Goal: Find specific page/section: Find specific page/section

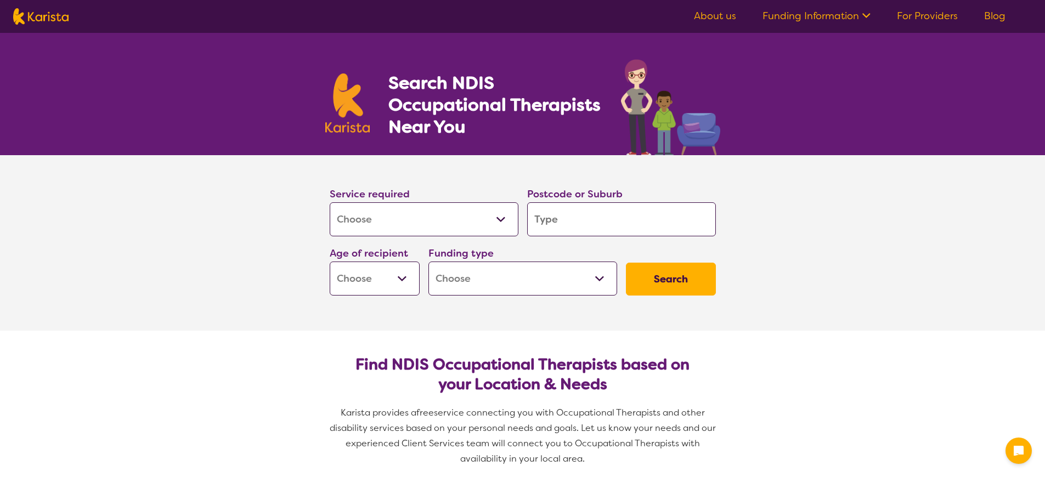
select select "[MEDICAL_DATA]"
click at [399, 221] on select "Allied Health Assistant Assessment ([MEDICAL_DATA] or [MEDICAL_DATA]) Behaviour…" at bounding box center [424, 219] width 189 height 34
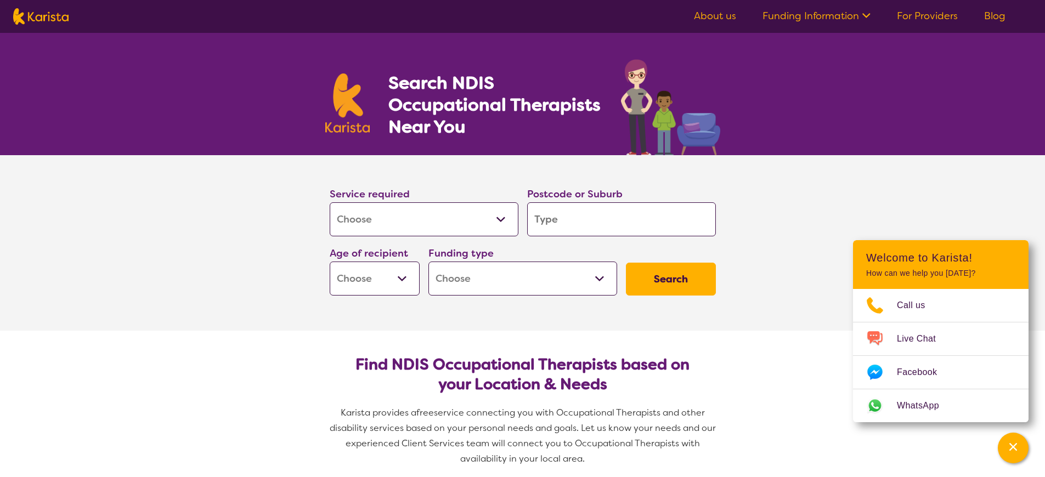
click at [330, 202] on select "Allied Health Assistant Assessment ([MEDICAL_DATA] or [MEDICAL_DATA]) Behaviour…" at bounding box center [424, 219] width 189 height 34
click at [562, 216] on input "search" at bounding box center [621, 219] width 189 height 34
type input "2"
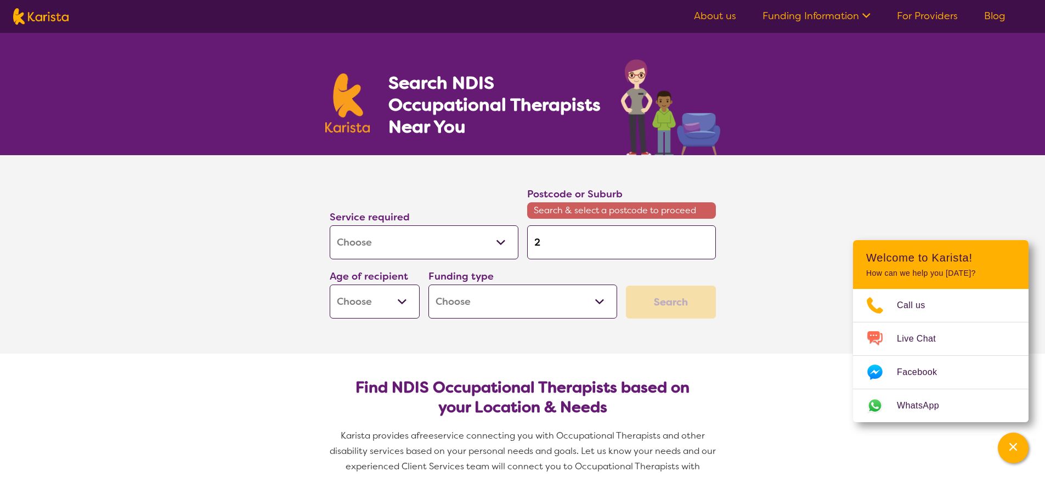
type input "22"
type input "229"
type input "2290"
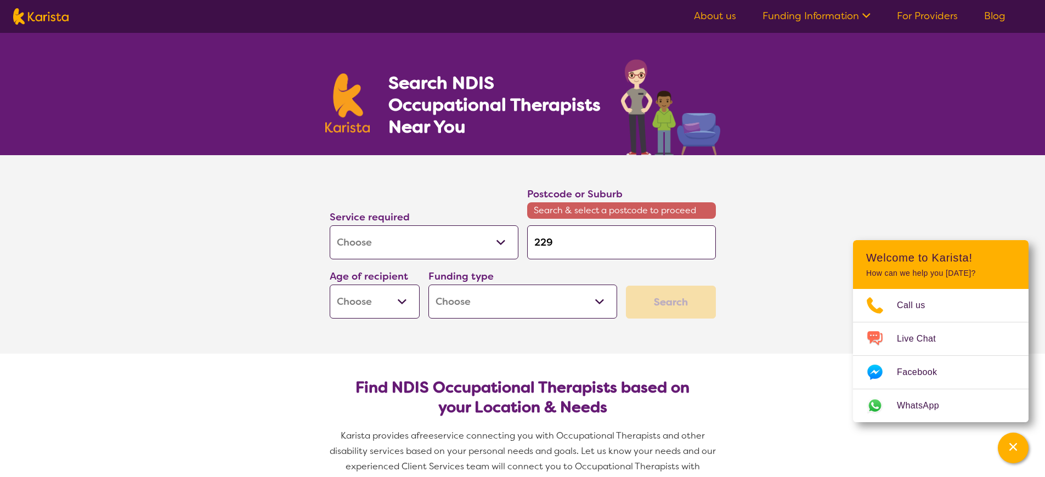
type input "2290"
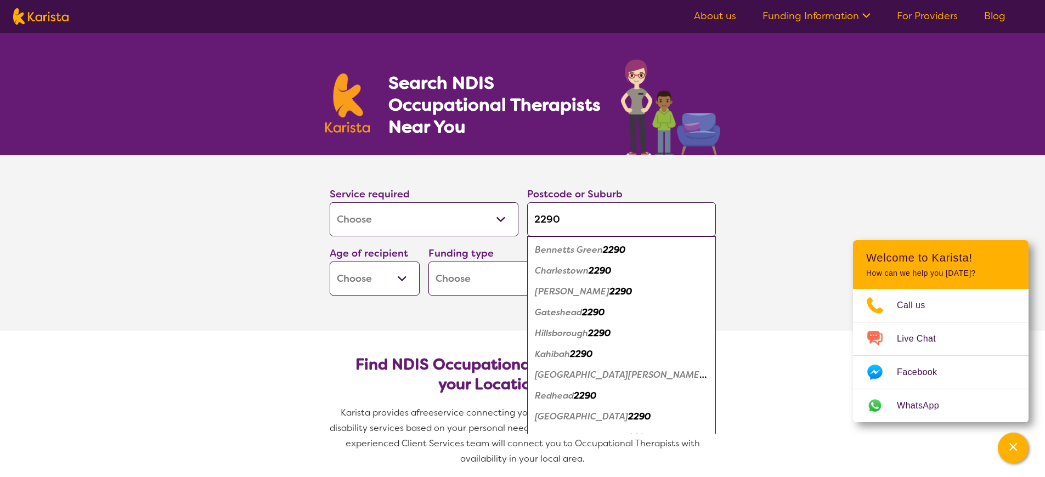
type input "2290"
click at [587, 267] on em "Charlestown" at bounding box center [562, 271] width 54 height 12
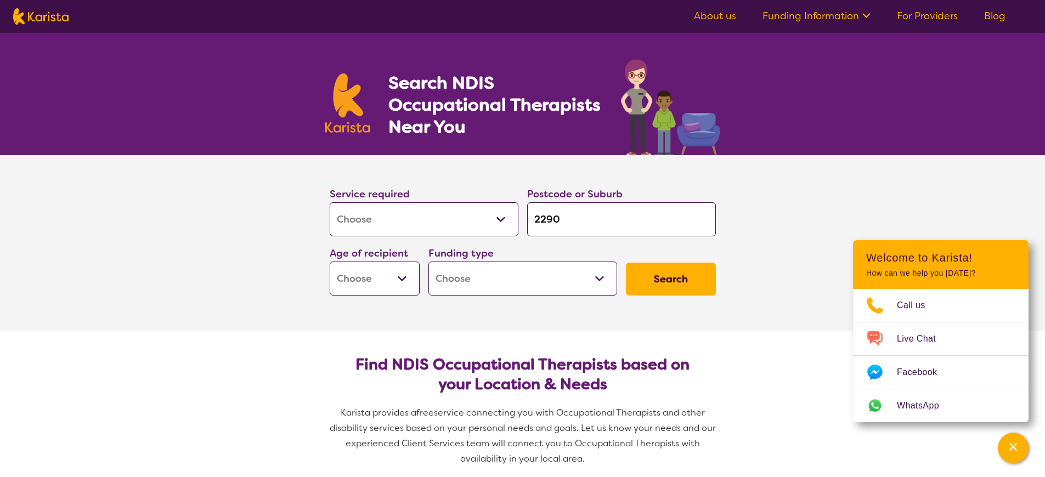
click at [571, 221] on input "2290" at bounding box center [621, 219] width 189 height 34
click at [390, 286] on select "Early Childhood - 0 to 9 Child - 10 to 11 Adolescent - 12 to 17 Adult - 18 to 6…" at bounding box center [375, 279] width 90 height 34
select select "EC"
click at [330, 262] on select "Early Childhood - 0 to 9 Child - 10 to 11 Adolescent - 12 to 17 Adult - 18 to 6…" at bounding box center [375, 279] width 90 height 34
select select "EC"
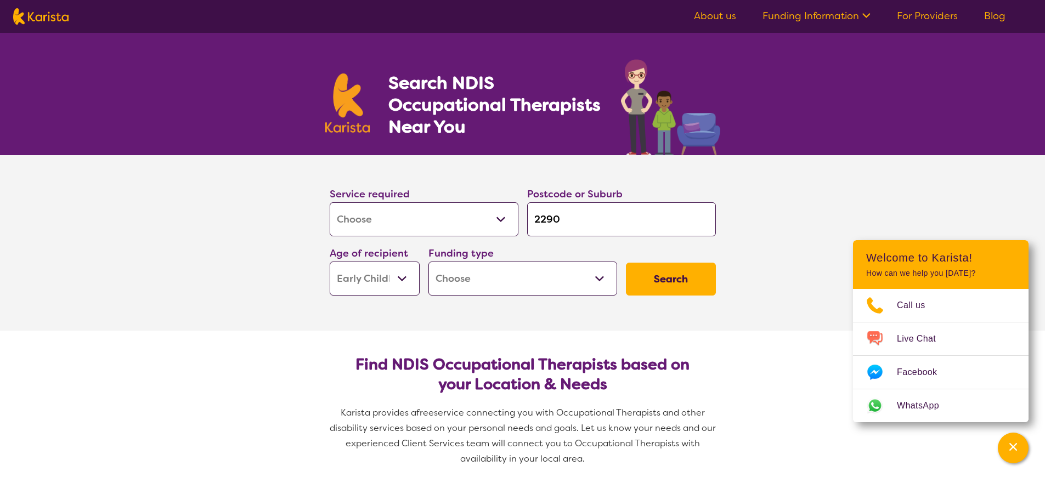
click at [479, 278] on select "Home Care Package (HCP) National Disability Insurance Scheme (NDIS) I don't know" at bounding box center [523, 279] width 189 height 34
select select "NDIS"
click at [429, 262] on select "Home Care Package (HCP) National Disability Insurance Scheme (NDIS) I don't know" at bounding box center [523, 279] width 189 height 34
select select "NDIS"
click at [666, 271] on button "Search" at bounding box center [671, 279] width 90 height 33
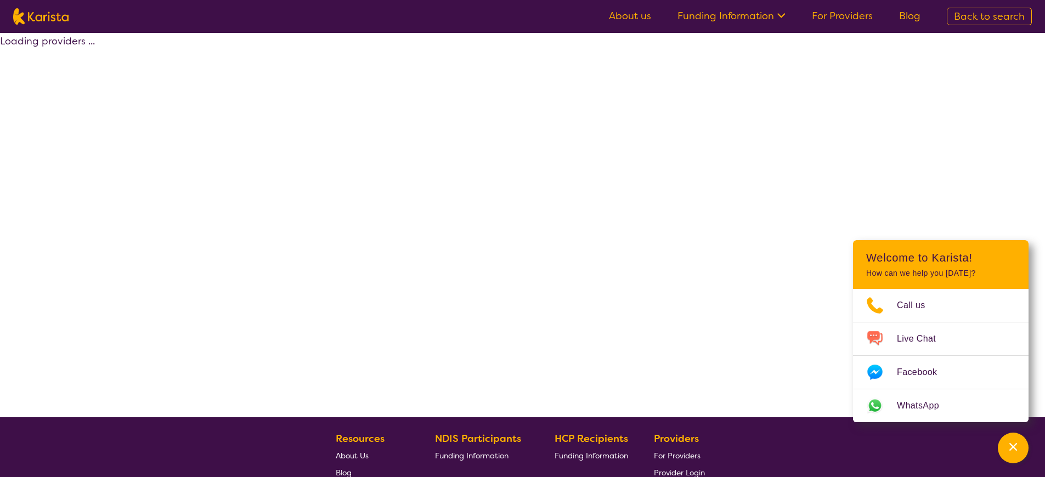
select select "by_score"
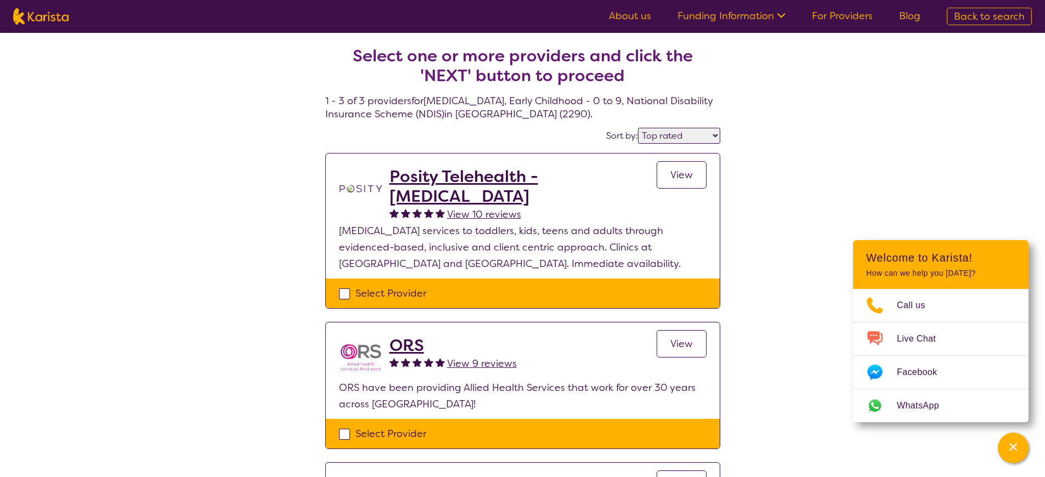
click at [346, 296] on div "Select Provider" at bounding box center [523, 293] width 368 height 16
checkbox input "true"
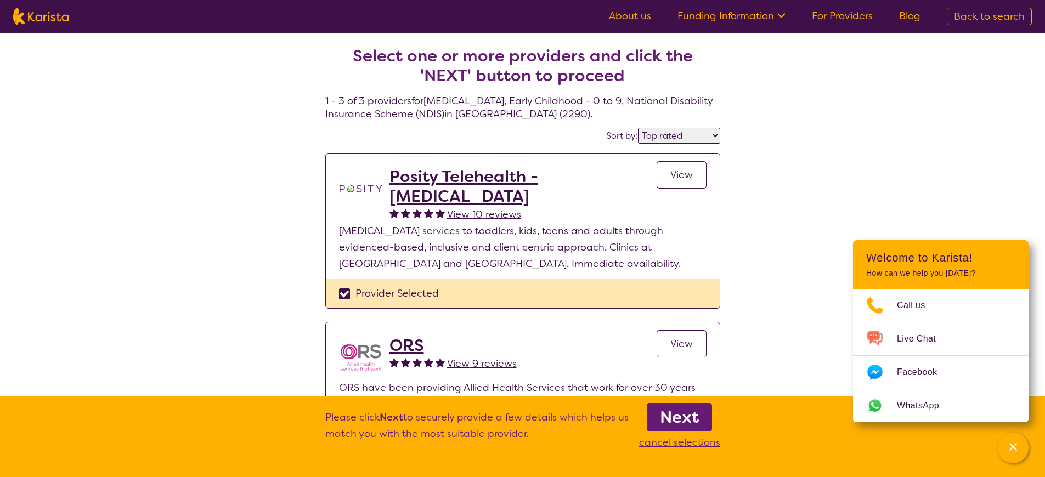
click at [667, 173] on link "View" at bounding box center [682, 174] width 50 height 27
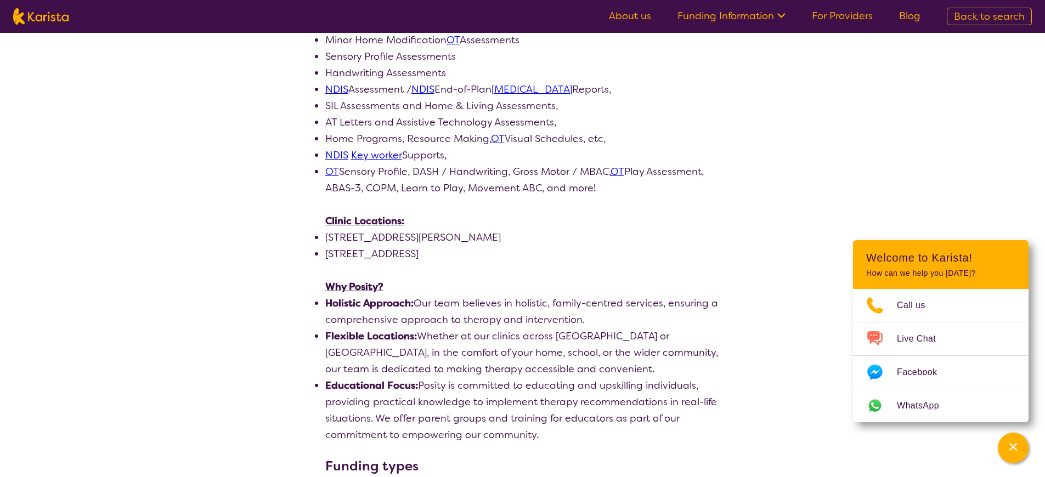
scroll to position [754, 0]
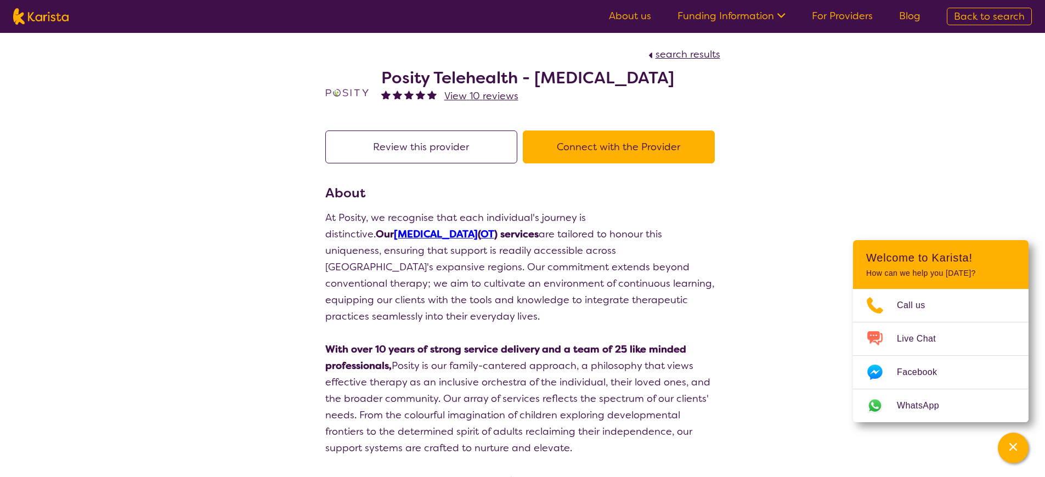
select select "by_score"
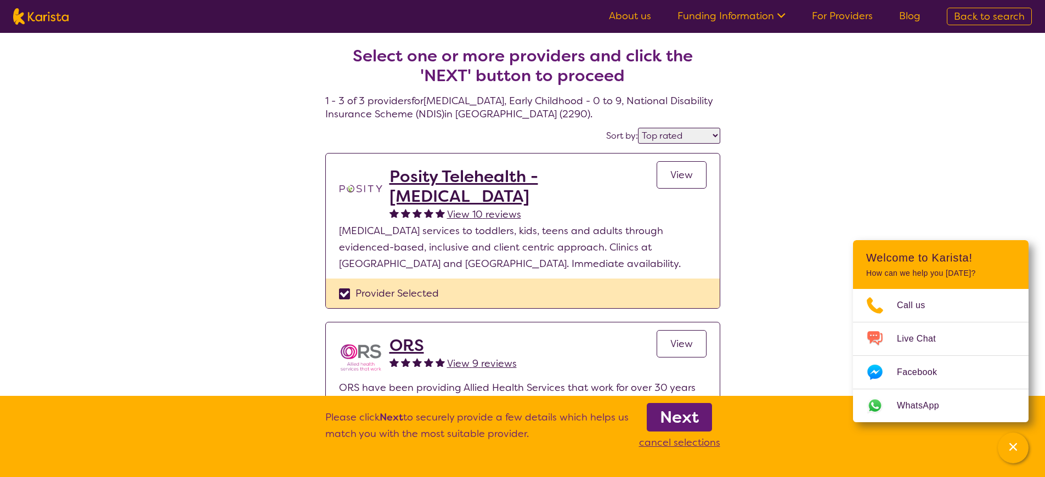
select select "[MEDICAL_DATA]"
select select "EC"
select select "NDIS"
select select "[MEDICAL_DATA]"
select select "EC"
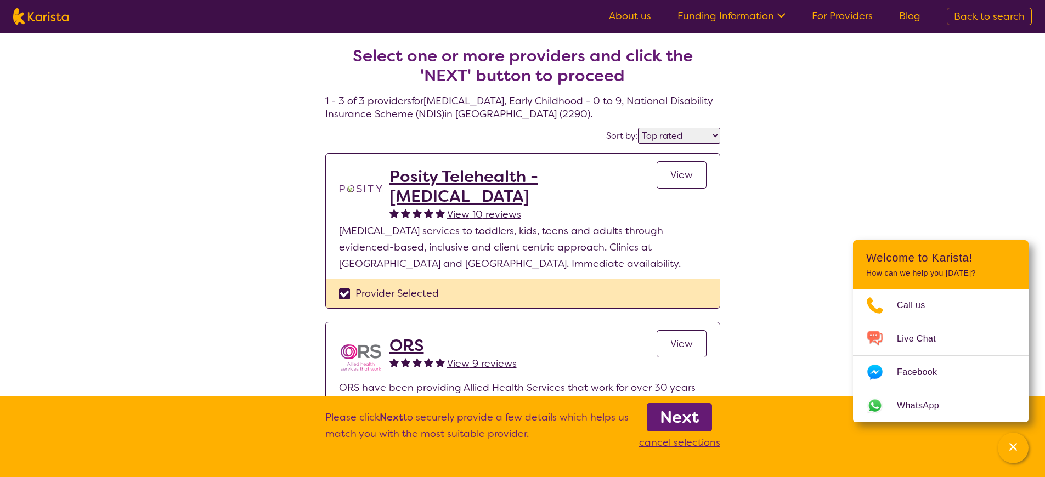
select select "NDIS"
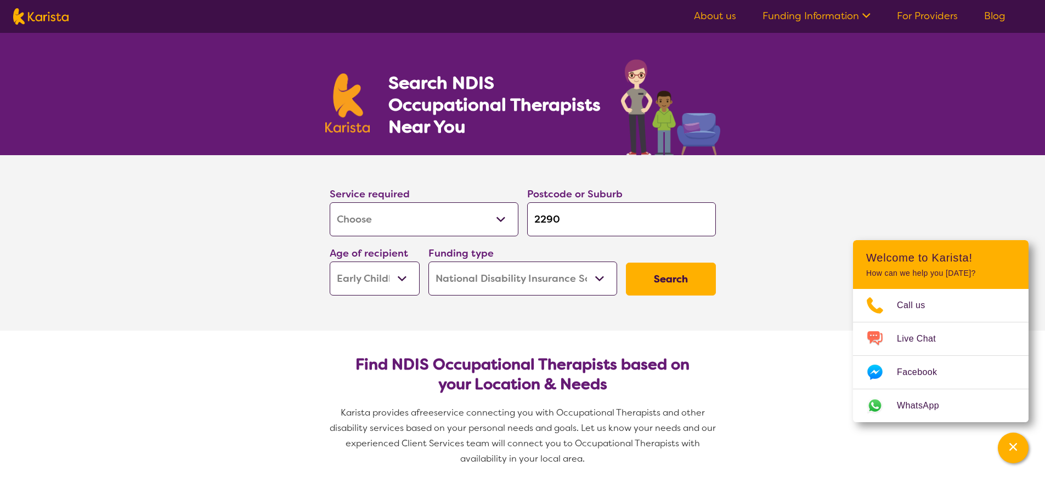
click at [596, 222] on input "2290" at bounding box center [621, 219] width 189 height 34
click at [646, 278] on button "Search" at bounding box center [671, 279] width 90 height 33
select select "by_score"
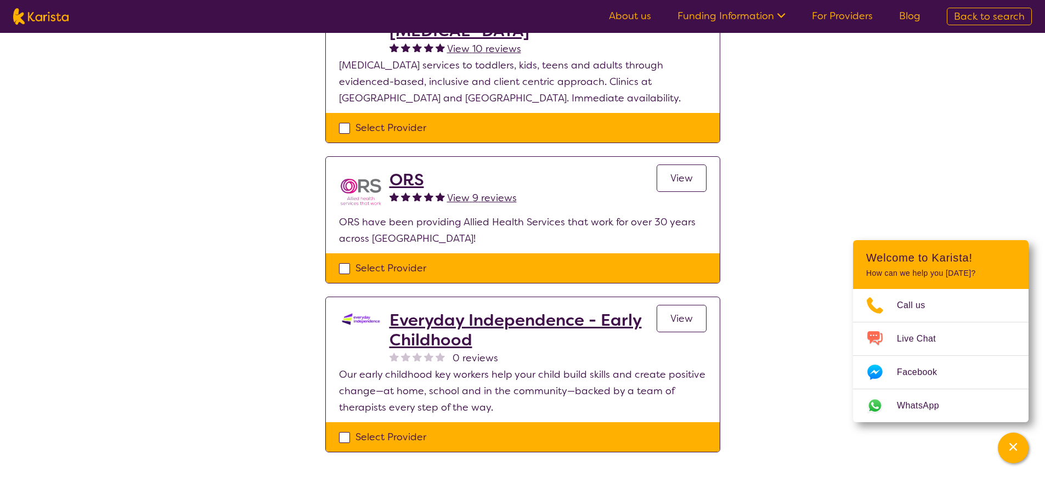
scroll to position [169, 0]
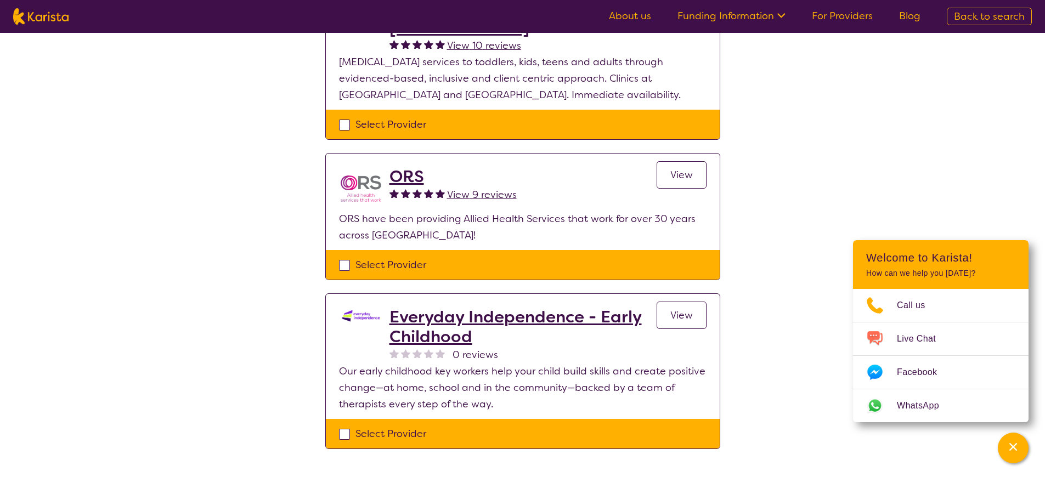
click at [675, 181] on span "View" at bounding box center [682, 174] width 22 height 13
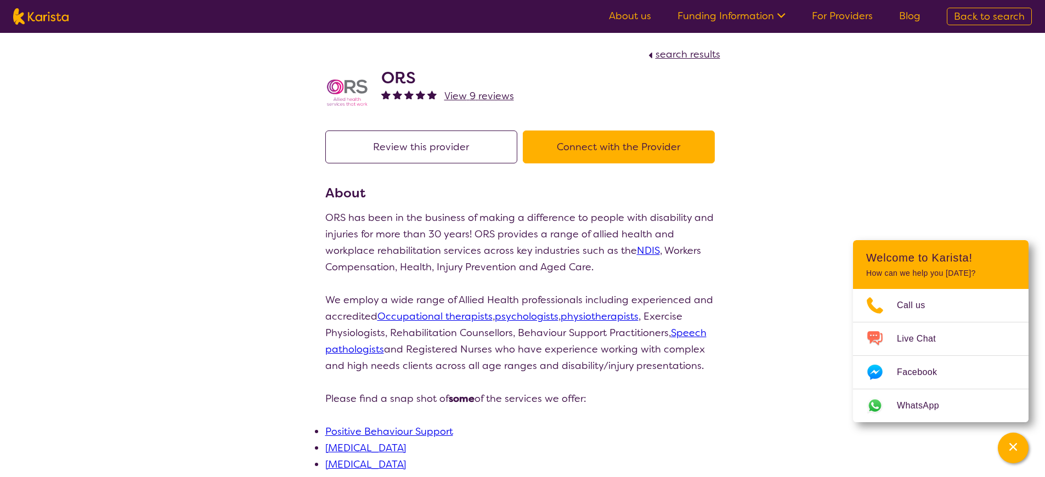
click at [397, 75] on h2 "ORS" at bounding box center [447, 78] width 133 height 20
click at [349, 97] on img at bounding box center [347, 93] width 44 height 44
click at [588, 155] on button "Connect with the Provider" at bounding box center [619, 147] width 192 height 33
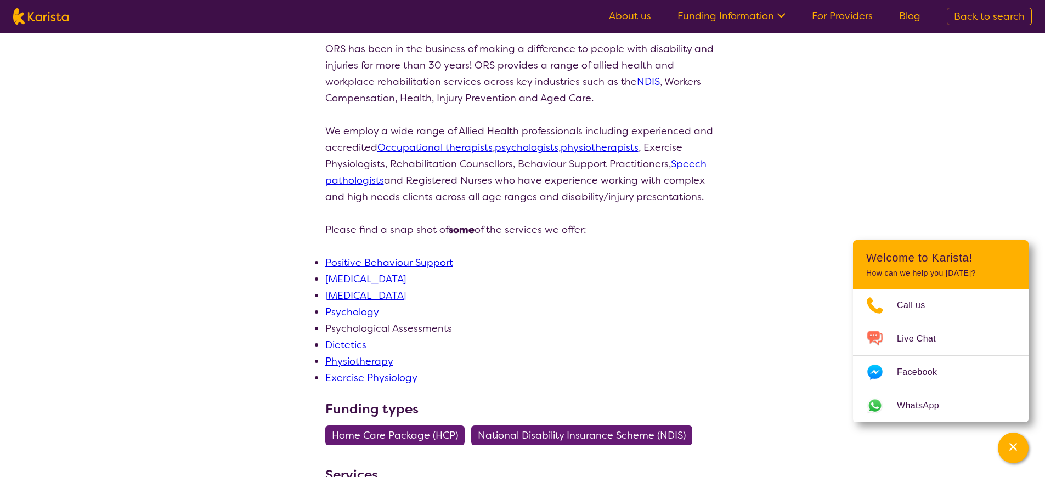
select select "by_score"
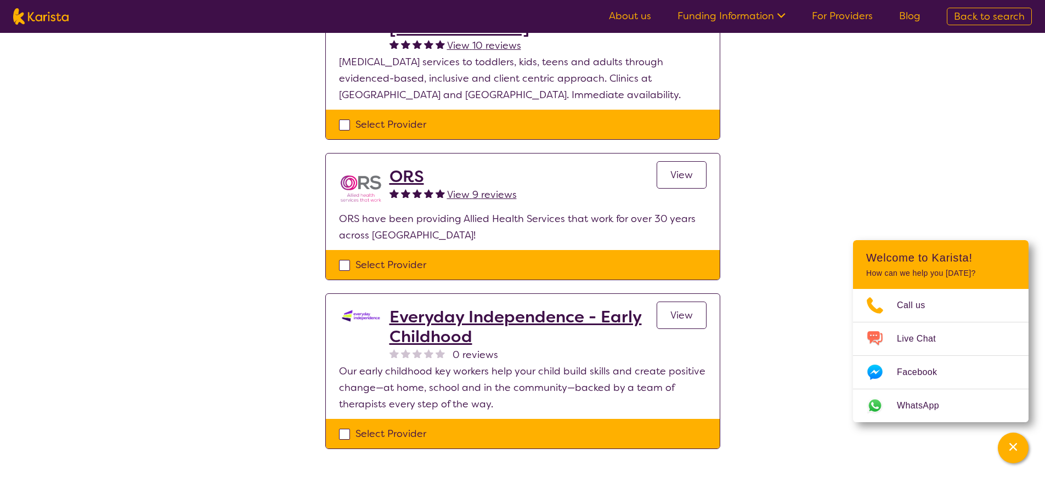
select select "[MEDICAL_DATA]"
select select "EC"
select select "NDIS"
select select "[MEDICAL_DATA]"
select select "EC"
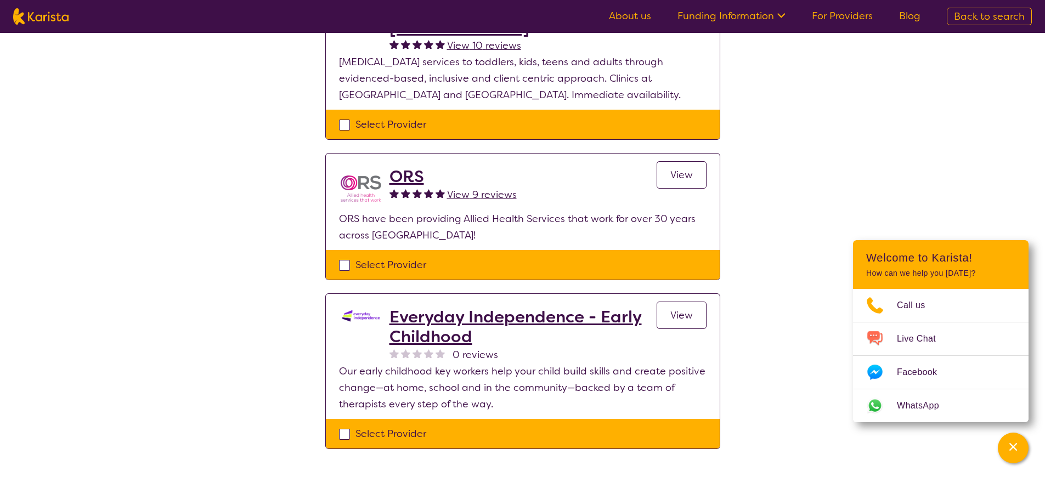
select select "NDIS"
